Goal: Task Accomplishment & Management: Use online tool/utility

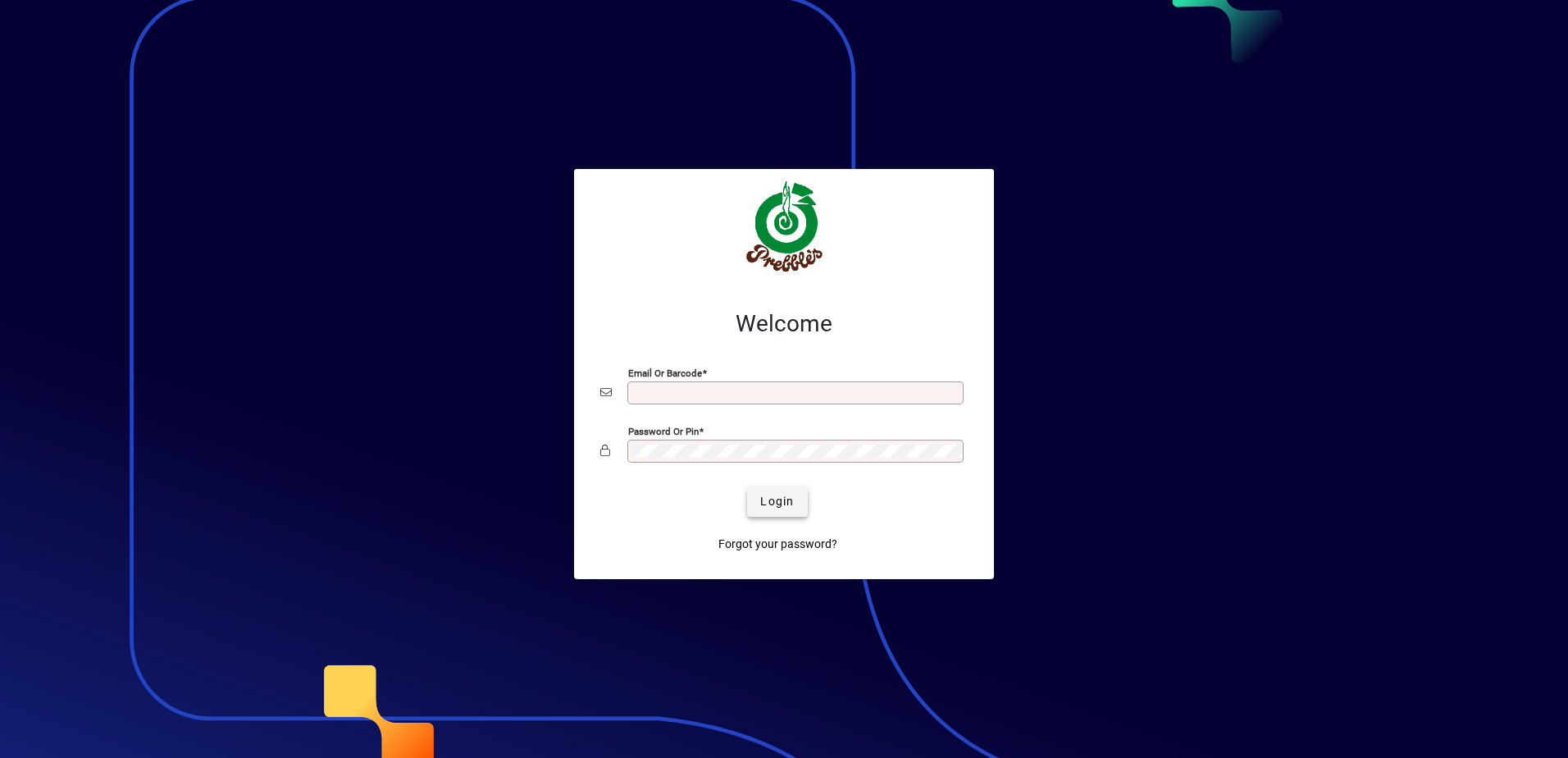
type input "**********"
click at [773, 507] on span "Login" at bounding box center [776, 502] width 33 height 17
